Goal: Use online tool/utility: Utilize a website feature to perform a specific function

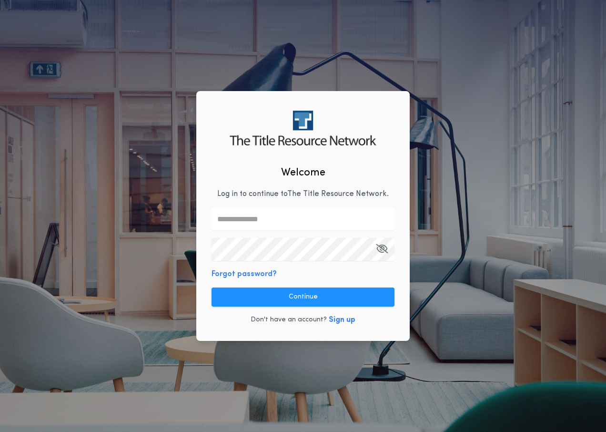
type input "**********"
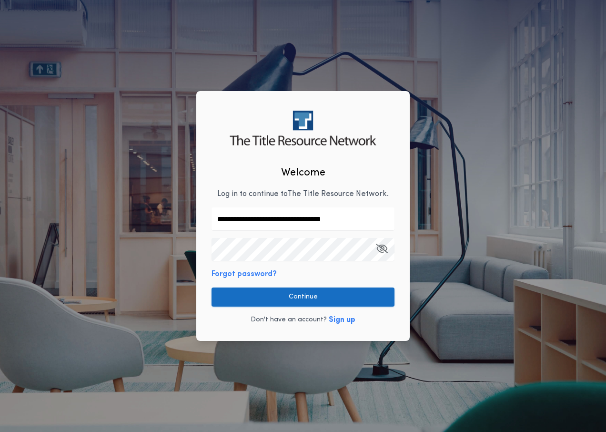
click at [316, 301] on button "Continue" at bounding box center [303, 296] width 183 height 19
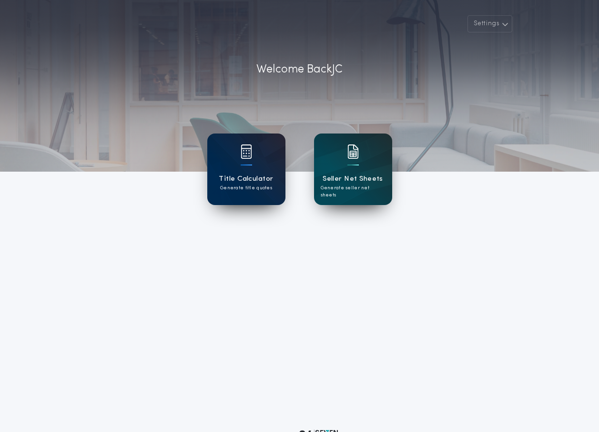
click at [258, 170] on div "Title Calculator Generate title quotes" at bounding box center [246, 169] width 78 height 72
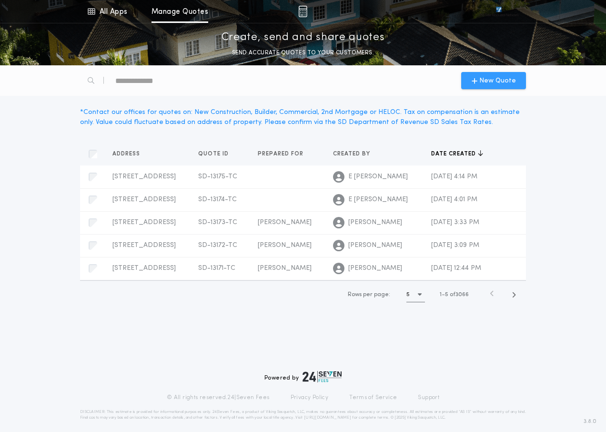
click at [480, 81] on span "New Quote" at bounding box center [494, 81] width 44 height 10
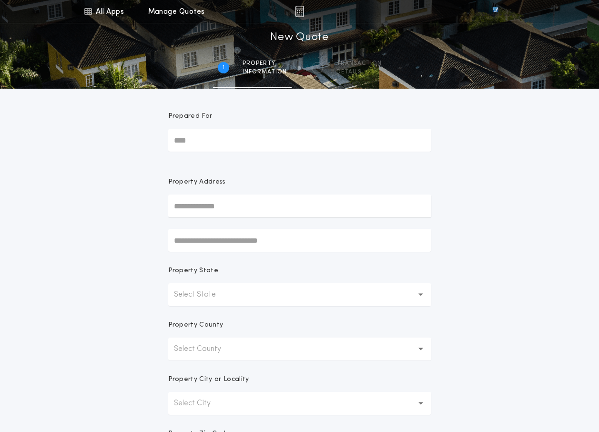
click at [246, 149] on input "Prepared For" at bounding box center [299, 140] width 263 height 23
type input "**********"
click at [236, 198] on input "text" at bounding box center [299, 206] width 263 height 23
click at [324, 164] on form "**********" at bounding box center [300, 299] width 286 height 420
click at [345, 200] on input "text" at bounding box center [299, 206] width 263 height 23
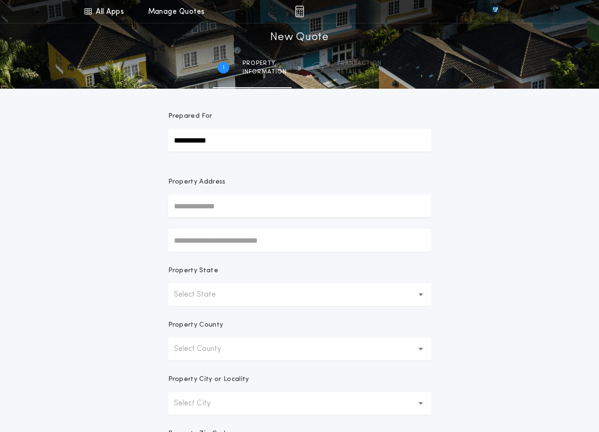
click at [488, 175] on div "**********" at bounding box center [299, 272] width 599 height 545
click at [239, 293] on button "Select State" at bounding box center [299, 294] width 263 height 23
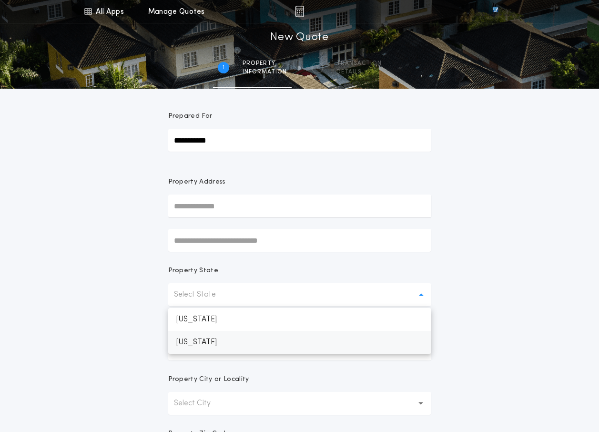
click at [240, 346] on p "[US_STATE]" at bounding box center [299, 342] width 263 height 23
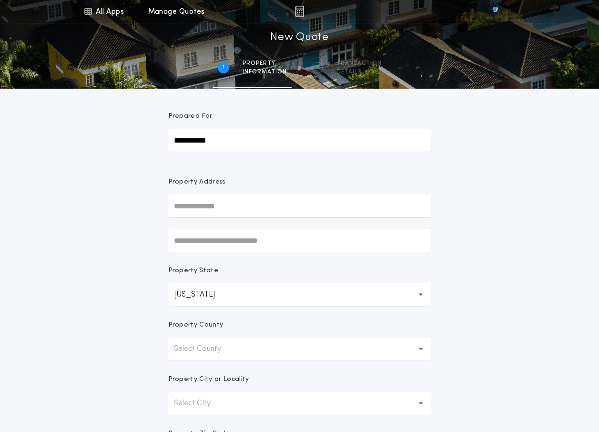
click at [239, 346] on button "Select County" at bounding box center [299, 349] width 263 height 23
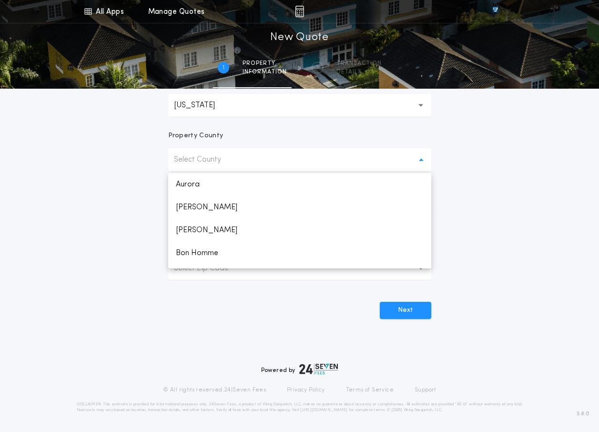
scroll to position [142, 0]
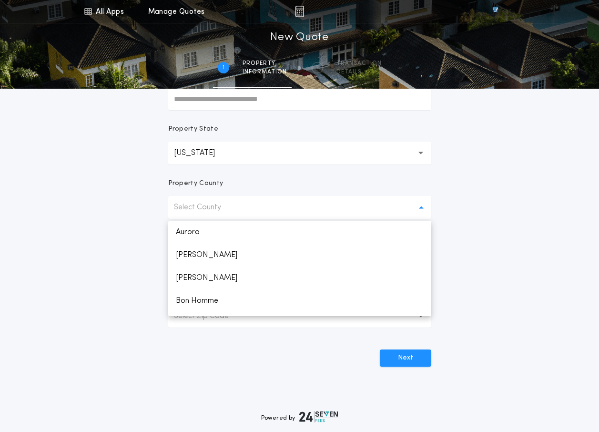
click at [494, 184] on div "**********" at bounding box center [299, 130] width 599 height 545
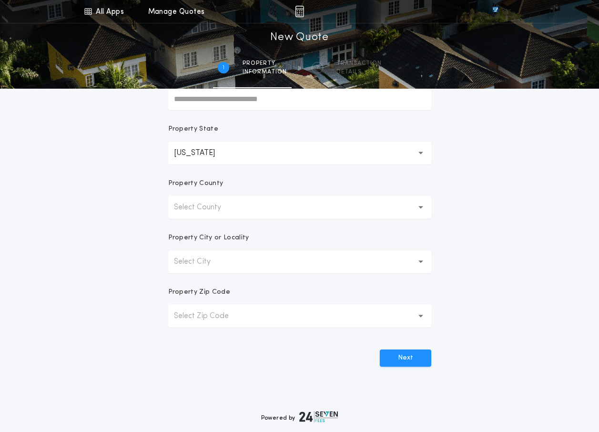
scroll to position [0, 0]
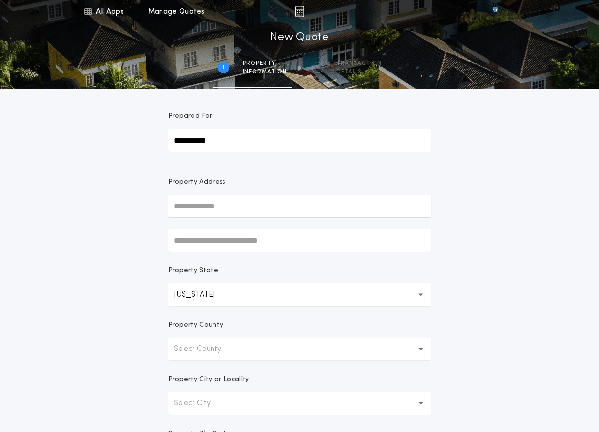
click at [245, 347] on button "Select County" at bounding box center [299, 349] width 263 height 23
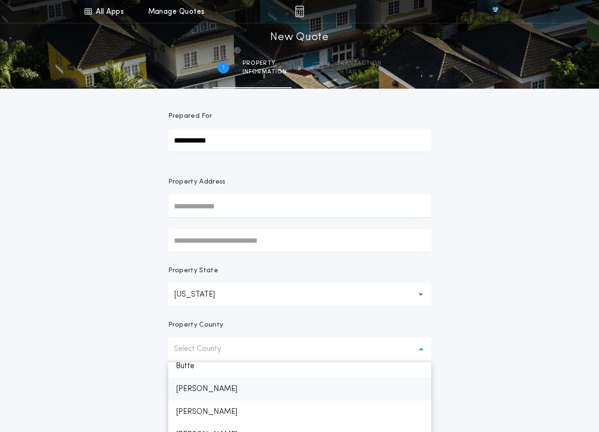
scroll to position [238, 0]
click at [209, 413] on p "Clay" at bounding box center [299, 410] width 263 height 23
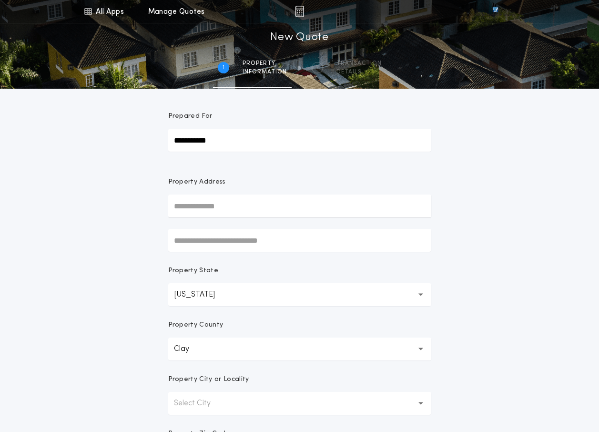
scroll to position [48, 0]
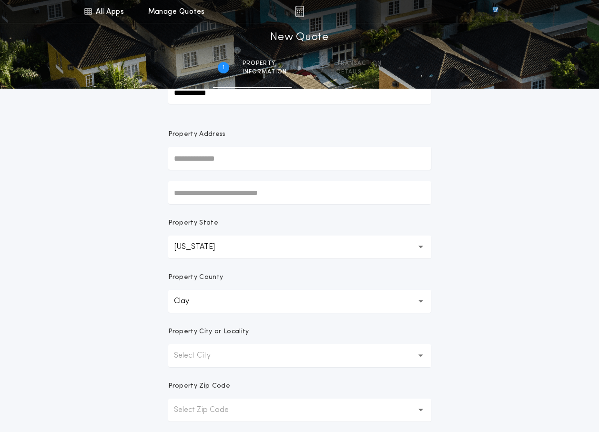
click at [286, 361] on button "Select City" at bounding box center [299, 355] width 263 height 23
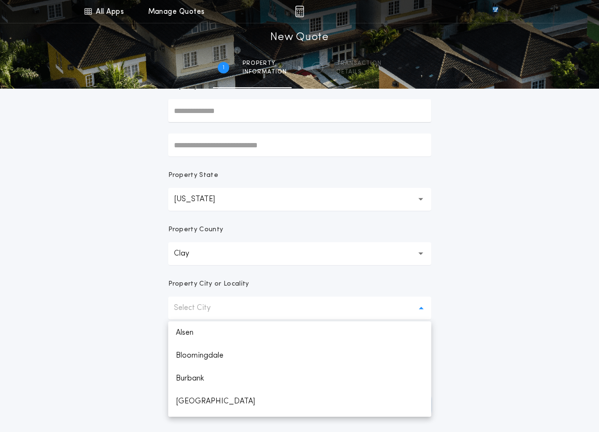
scroll to position [0, 0]
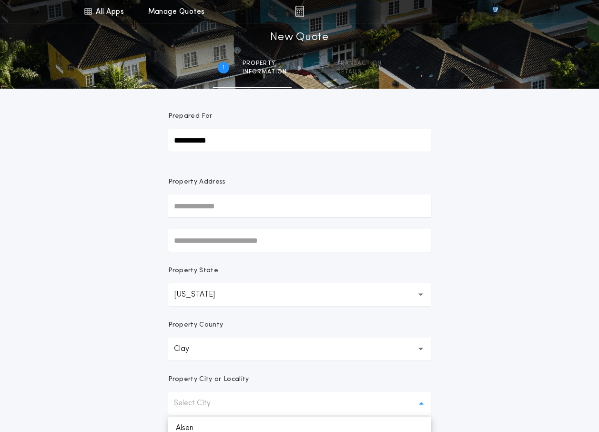
click at [232, 209] on input "text" at bounding box center [299, 206] width 263 height 23
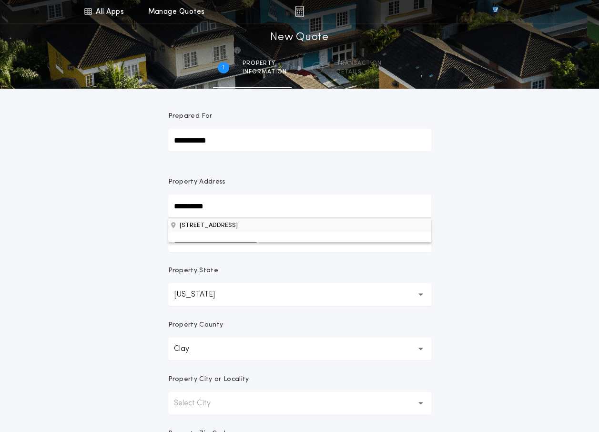
click at [226, 225] on button "[STREET_ADDRESS]" at bounding box center [299, 225] width 263 height 14
type input "**********"
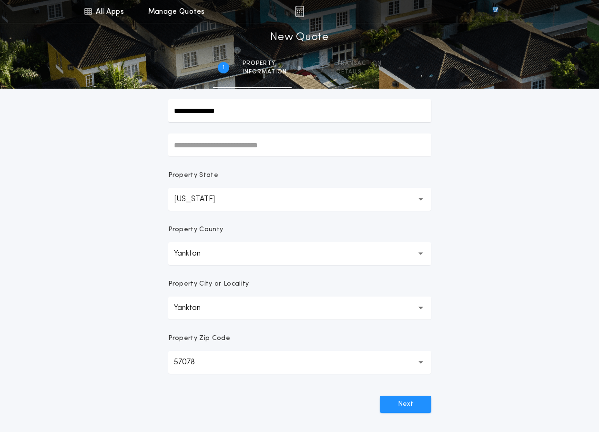
scroll to position [143, 0]
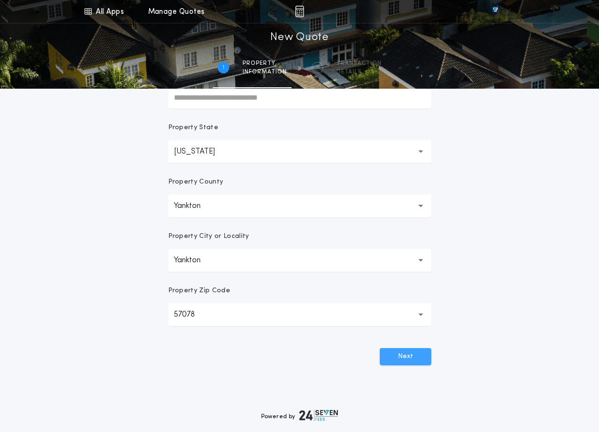
click at [412, 354] on button "Next" at bounding box center [405, 356] width 51 height 17
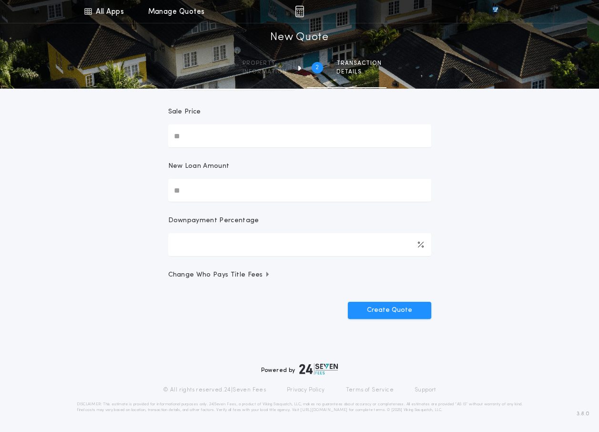
scroll to position [0, 0]
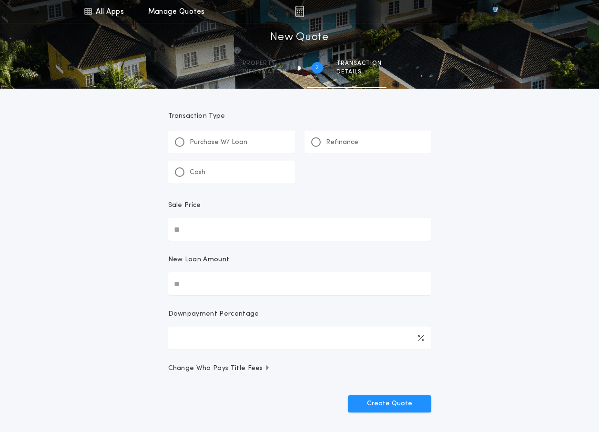
click at [238, 172] on div "Cash" at bounding box center [231, 172] width 127 height 23
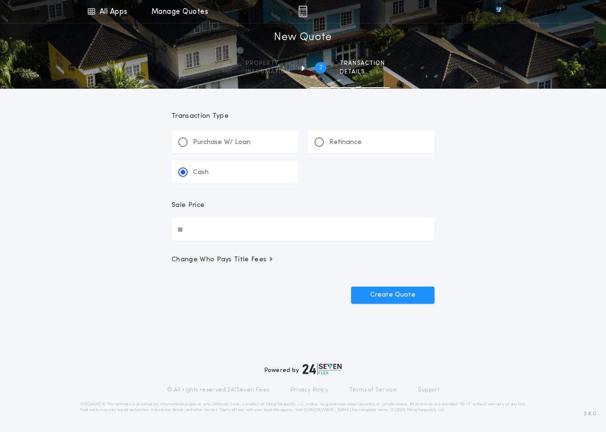
click at [256, 236] on input "Sale Price" at bounding box center [303, 229] width 263 height 23
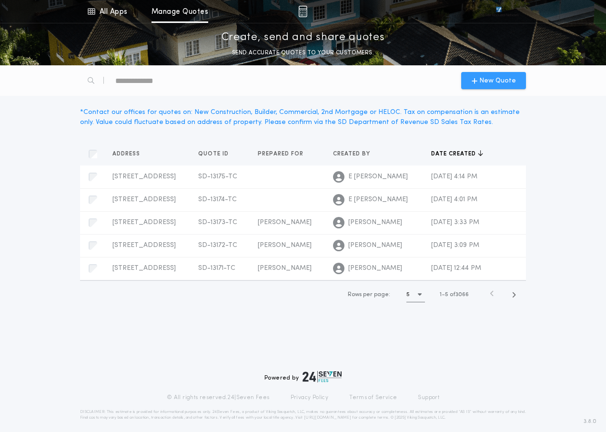
click at [502, 76] on span "New Quote" at bounding box center [498, 81] width 37 height 10
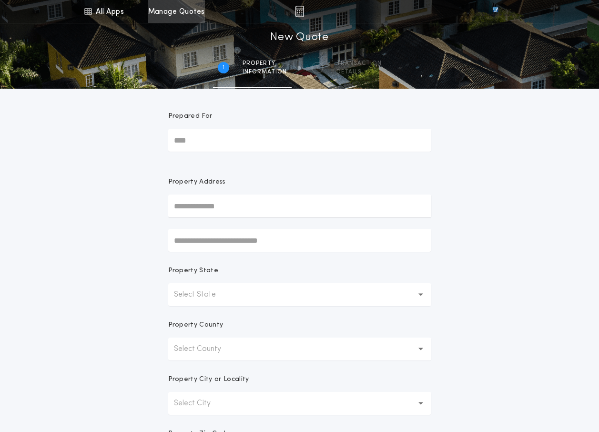
click at [184, 11] on link "Manage Quotes" at bounding box center [176, 11] width 57 height 23
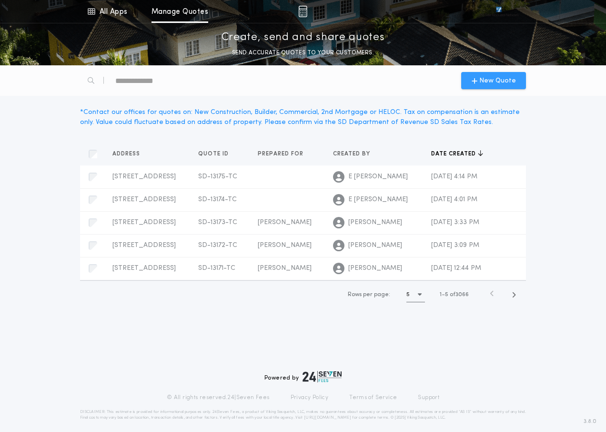
click at [493, 85] on span "New Quote" at bounding box center [498, 81] width 37 height 10
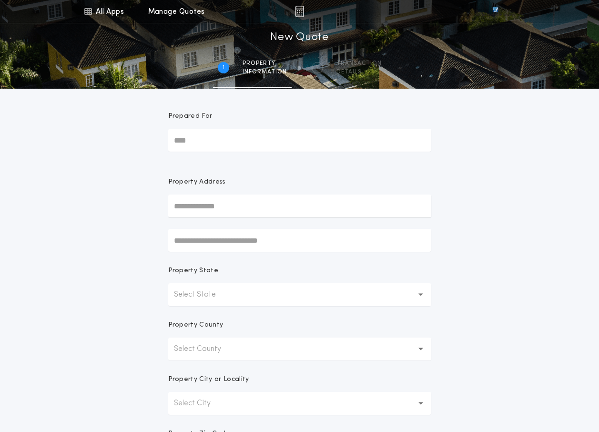
click at [266, 144] on input "Prepared For" at bounding box center [299, 140] width 263 height 23
type input "**********"
click at [246, 203] on input "text" at bounding box center [299, 206] width 263 height 23
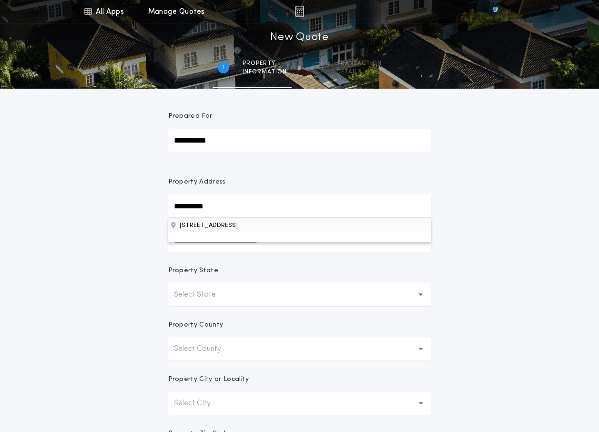
click at [254, 221] on button "[STREET_ADDRESS]" at bounding box center [299, 225] width 263 height 14
type input "**********"
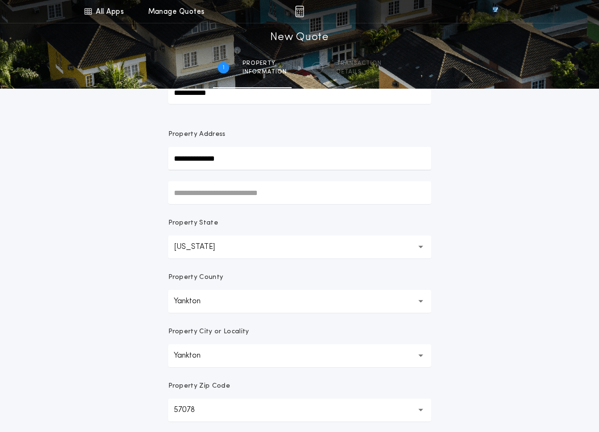
scroll to position [95, 0]
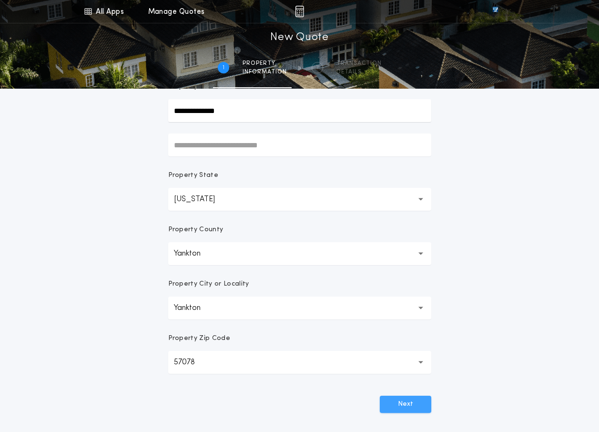
click at [408, 401] on button "Next" at bounding box center [405, 404] width 51 height 17
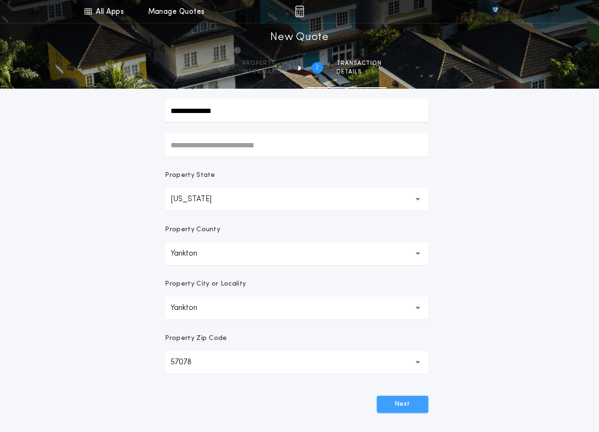
scroll to position [93, 0]
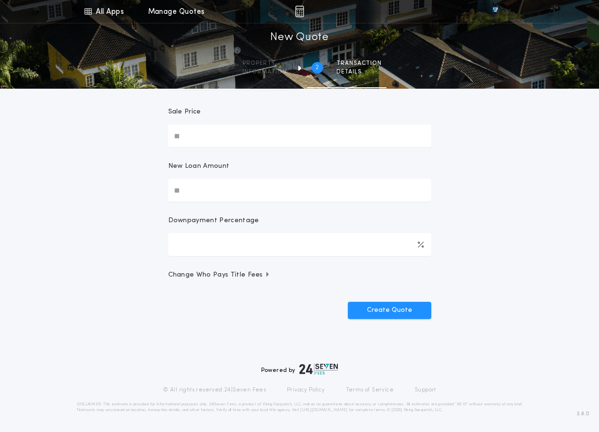
click at [256, 140] on input "Sale Price" at bounding box center [299, 135] width 263 height 23
type input "********"
click at [538, 149] on div "All Apps Title Calculator Seller Net Sheets Menu All Apps Manage Quotes 2 /2 Ne…" at bounding box center [299, 131] width 599 height 449
click at [254, 278] on span "Change Who Pays Title Fees" at bounding box center [219, 275] width 103 height 10
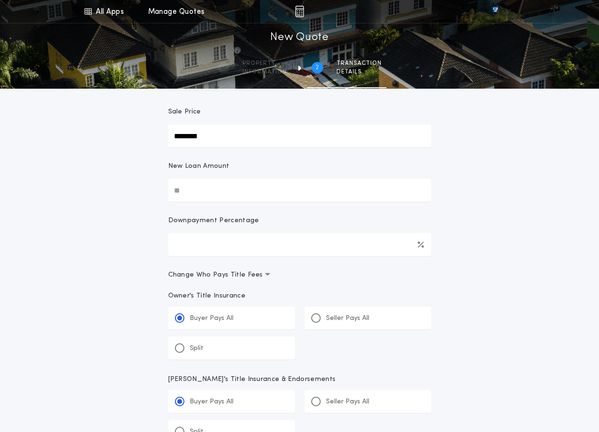
click at [236, 344] on div "Split" at bounding box center [231, 348] width 127 height 23
click at [0, 0] on input "*****" at bounding box center [0, 0] width 0 height 0
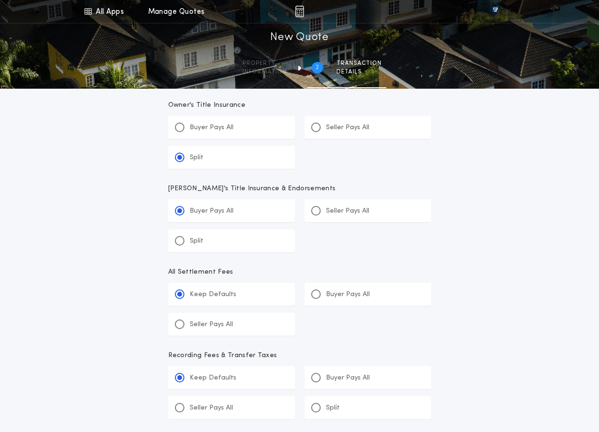
scroll to position [379, 0]
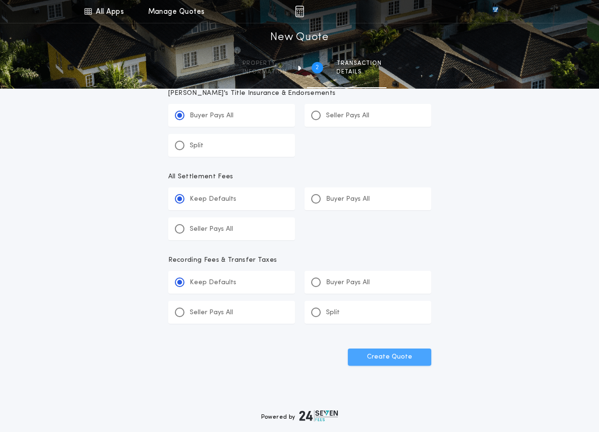
click at [382, 350] on button "Create Quote" at bounding box center [389, 357] width 83 height 17
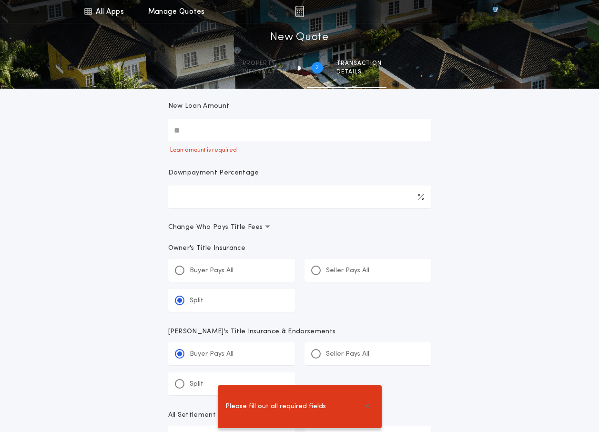
scroll to position [0, 0]
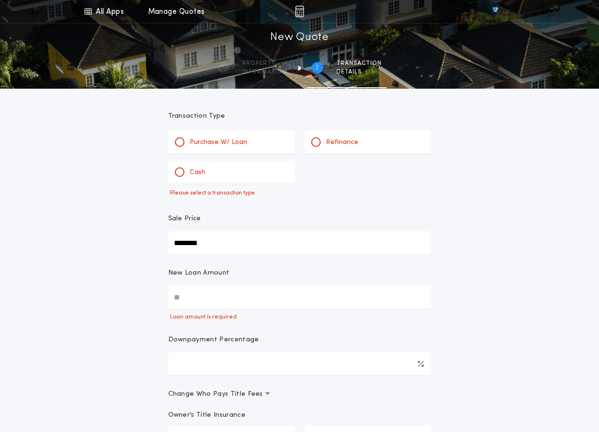
click at [236, 174] on div "Cash" at bounding box center [231, 172] width 127 height 23
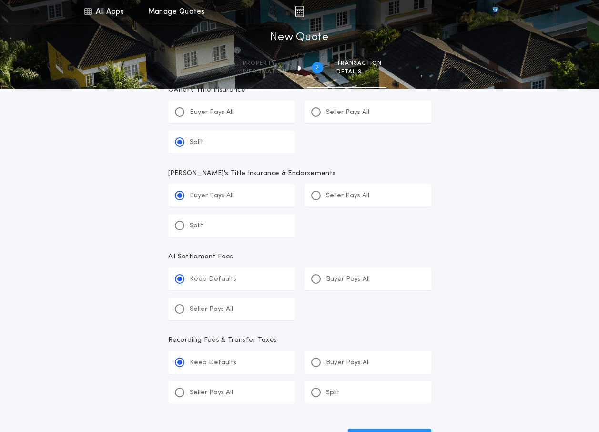
scroll to position [318, 0]
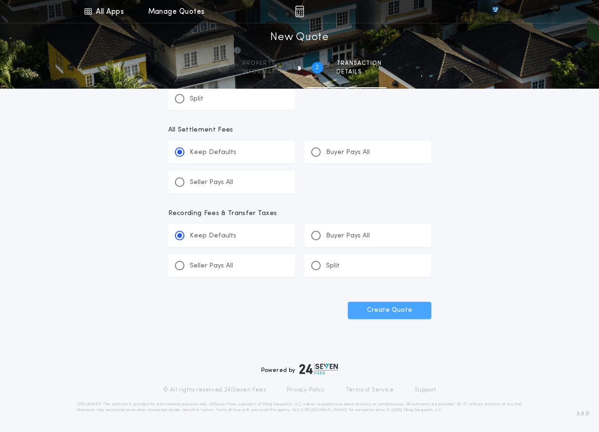
click at [417, 315] on button "Create Quote" at bounding box center [389, 310] width 83 height 17
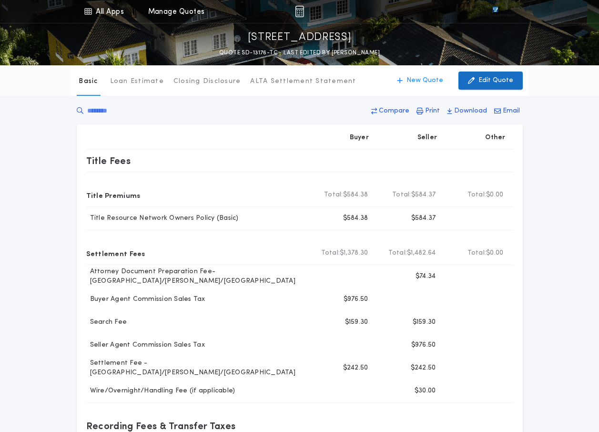
click at [488, 89] on button "Edit Quote" at bounding box center [491, 81] width 64 height 18
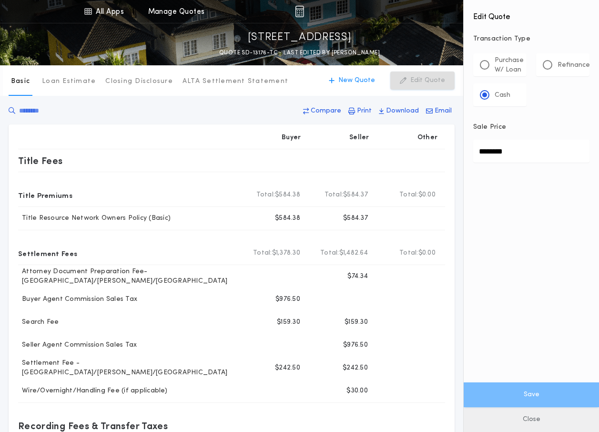
click at [524, 420] on button "Close" at bounding box center [531, 419] width 135 height 25
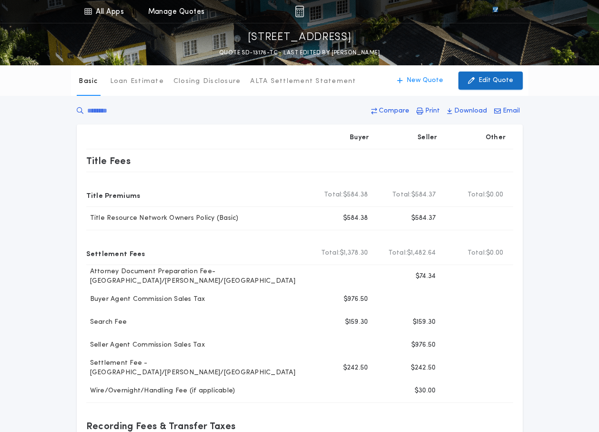
click at [513, 88] on button "Edit Quote" at bounding box center [491, 81] width 64 height 18
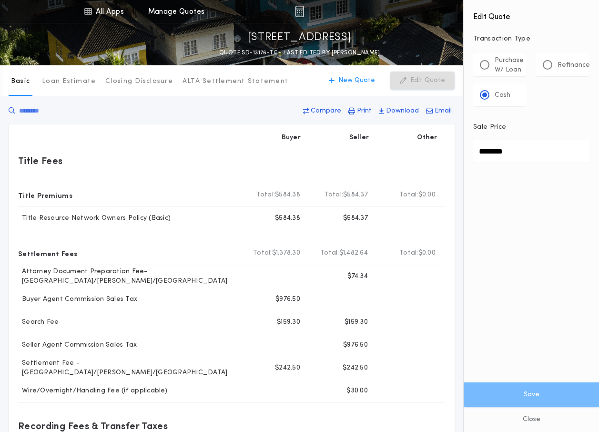
drag, startPoint x: 515, startPoint y: 157, endPoint x: 479, endPoint y: 157, distance: 36.2
click at [479, 157] on input "********" at bounding box center [531, 151] width 116 height 23
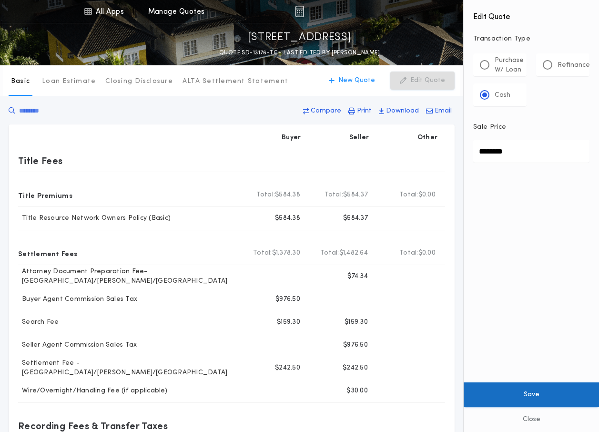
type input "********"
click at [523, 386] on button "Save" at bounding box center [531, 394] width 135 height 25
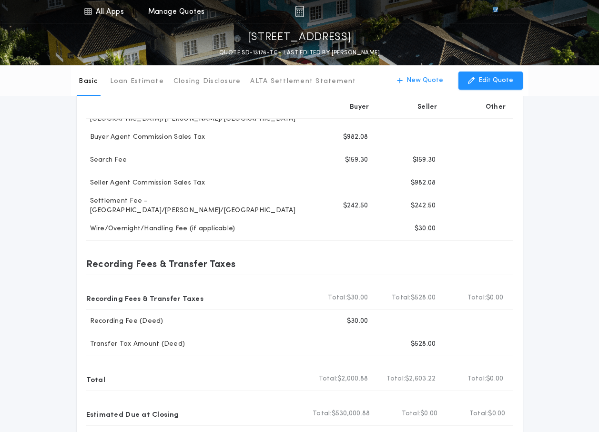
scroll to position [114, 0]
